Goal: Task Accomplishment & Management: Manage account settings

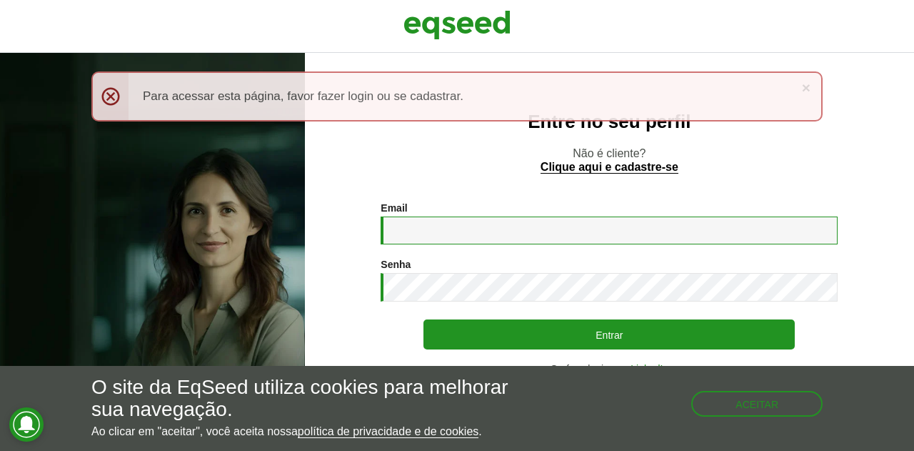
drag, startPoint x: 452, startPoint y: 235, endPoint x: 436, endPoint y: 229, distance: 17.4
click at [452, 233] on input "Email *" at bounding box center [609, 230] width 457 height 28
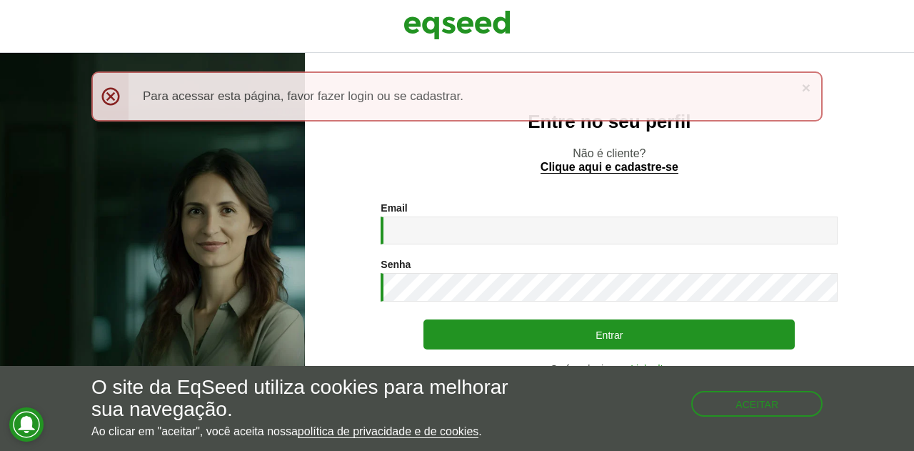
click at [913, 266] on div "Entre no seu perfil Não é cliente? Clique aqui e cadastre-se Email * Digite seu…" at bounding box center [609, 252] width 609 height 398
click at [807, 85] on link "×" at bounding box center [806, 87] width 9 height 15
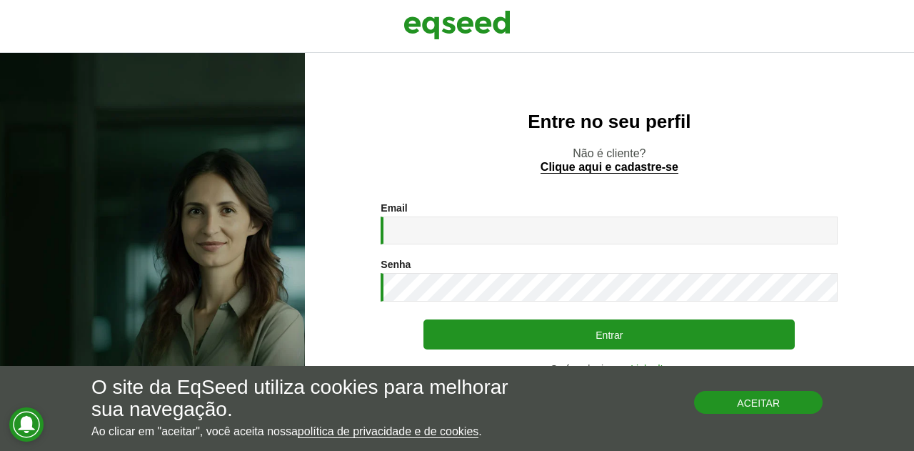
click at [788, 411] on button "Aceitar" at bounding box center [758, 402] width 129 height 23
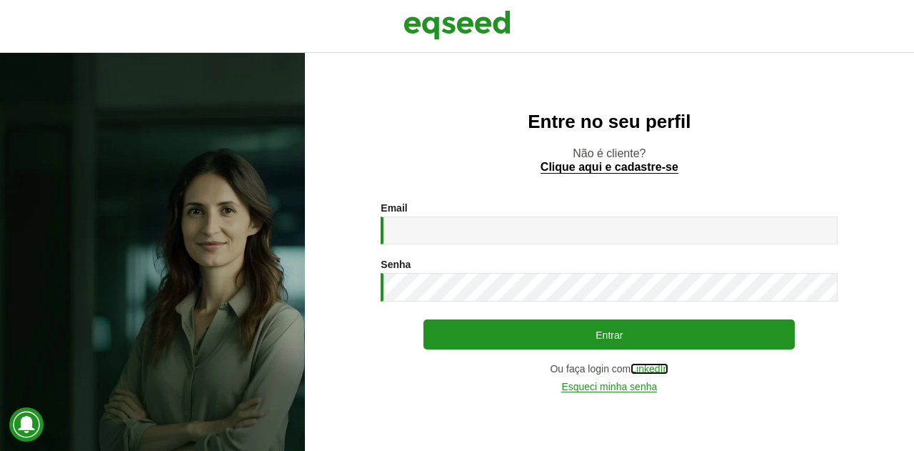
click at [658, 371] on link "LinkedIn" at bounding box center [650, 369] width 38 height 11
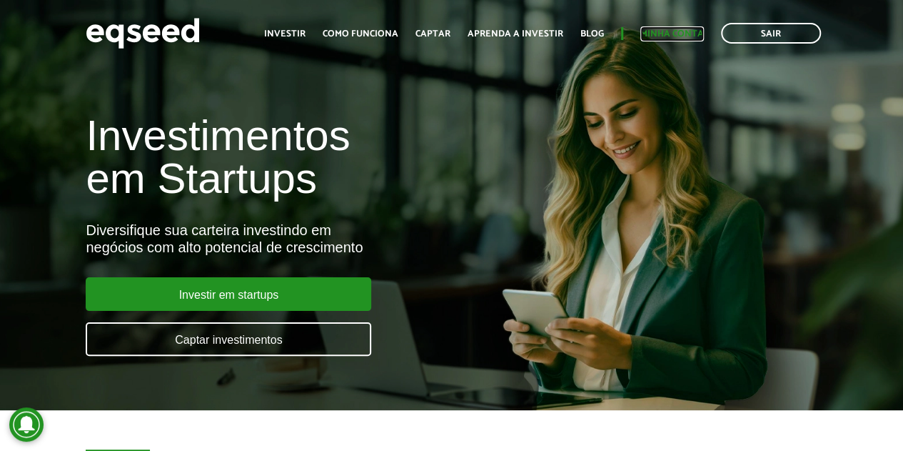
click at [670, 36] on link "Minha conta" at bounding box center [673, 33] width 64 height 9
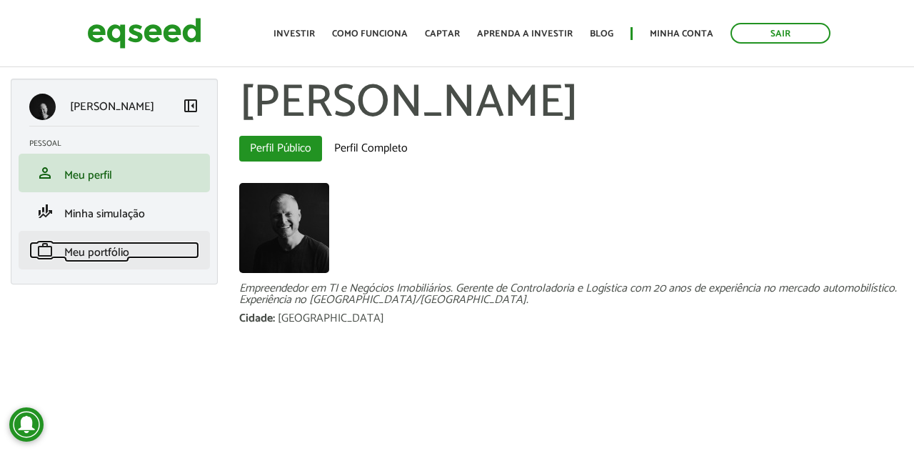
click at [101, 244] on span "Meu portfólio" at bounding box center [96, 252] width 65 height 19
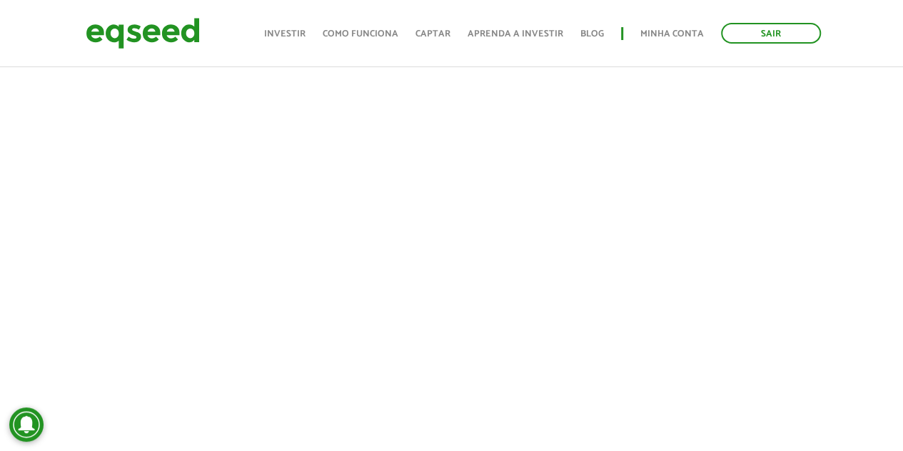
scroll to position [286, 0]
